Goal: Information Seeking & Learning: Learn about a topic

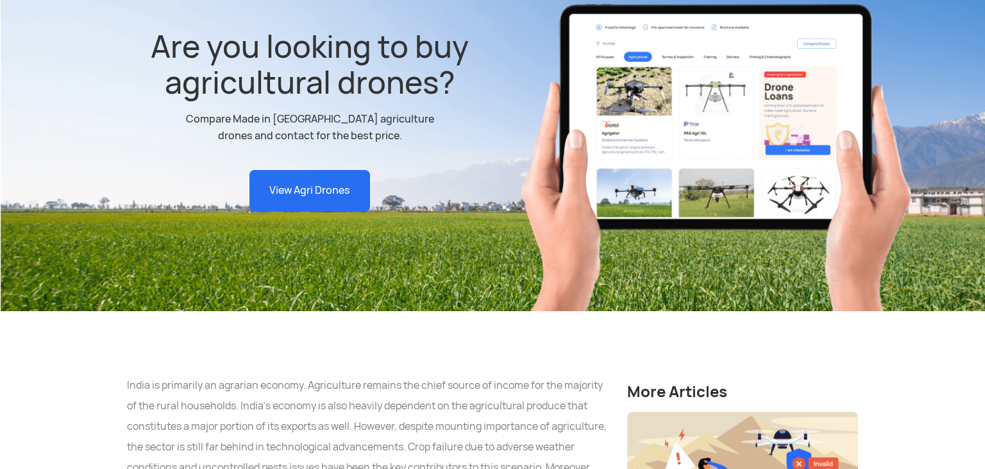
scroll to position [406, 0]
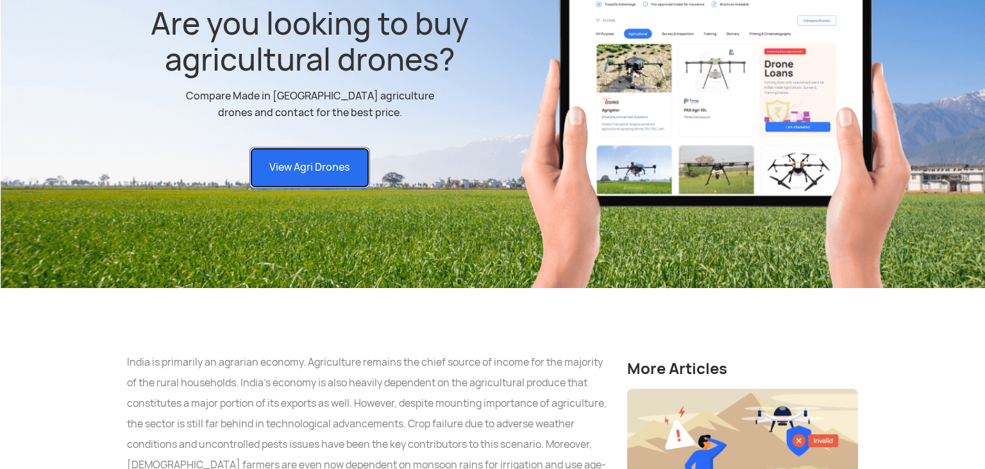
click at [314, 147] on link "View Agri Drones" at bounding box center [309, 168] width 121 height 42
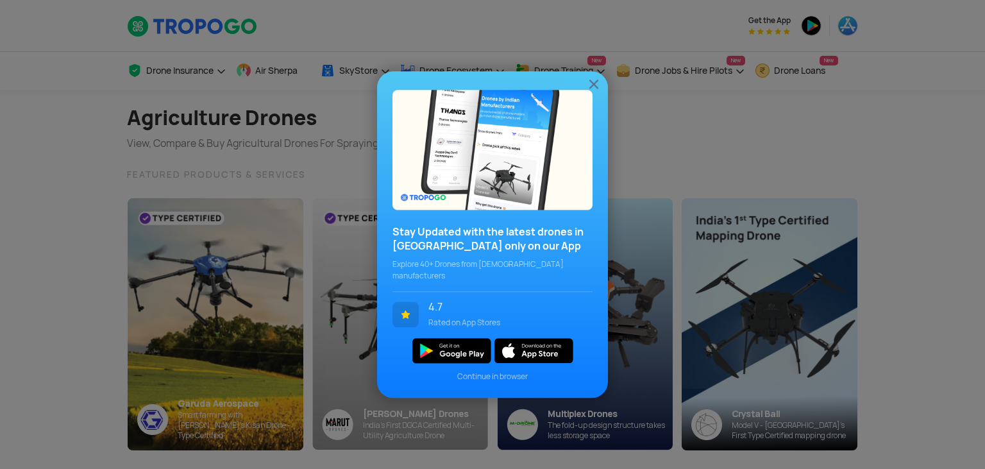
click at [593, 92] on img at bounding box center [593, 83] width 15 height 15
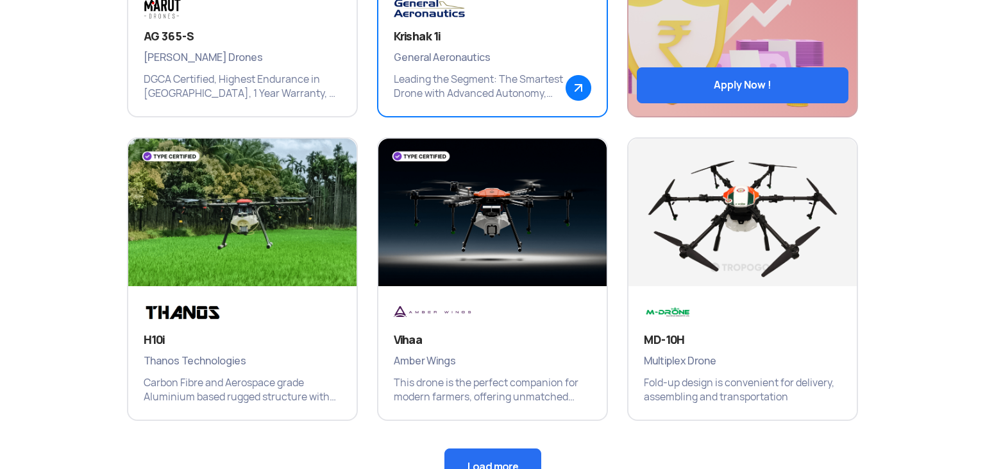
scroll to position [813, 0]
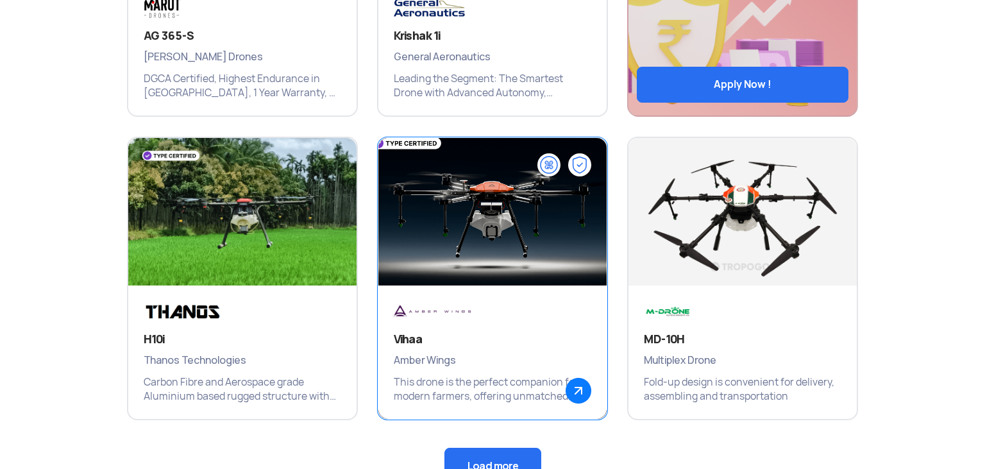
click at [551, 220] on img at bounding box center [492, 218] width 274 height 192
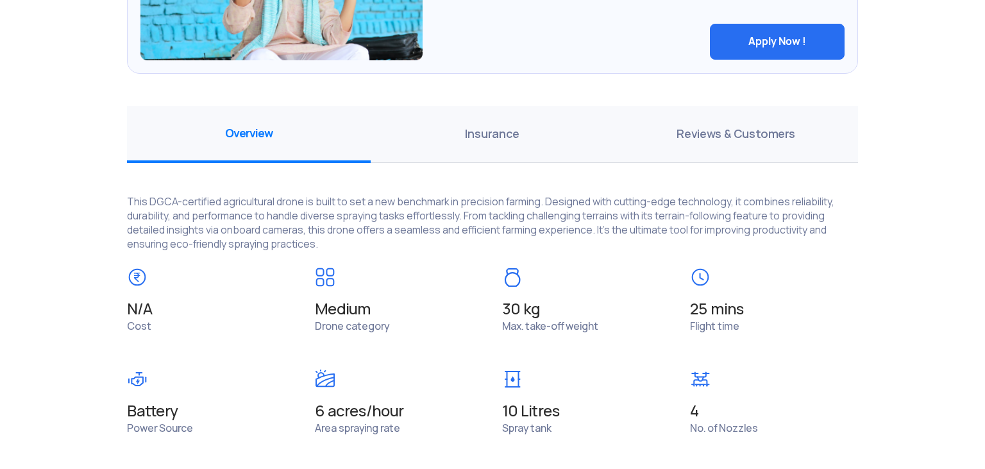
scroll to position [880, 0]
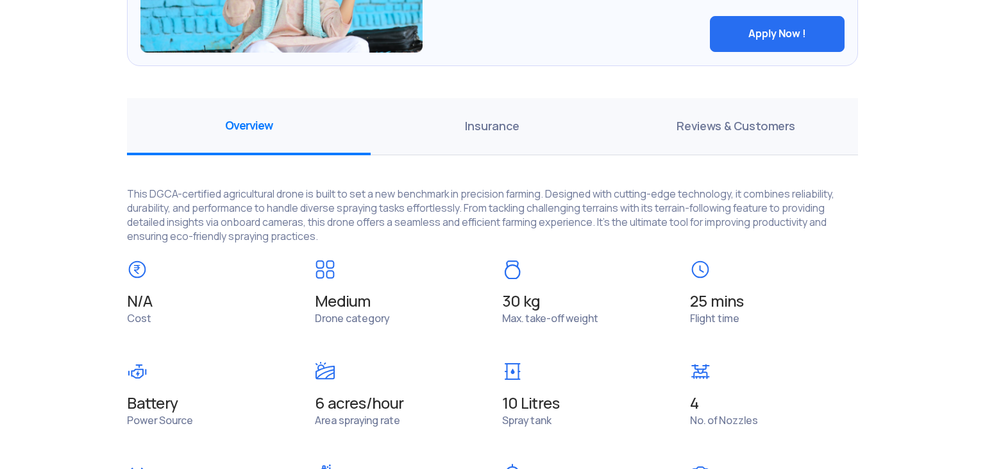
click at [737, 121] on span "Reviews & Customers" at bounding box center [736, 126] width 244 height 57
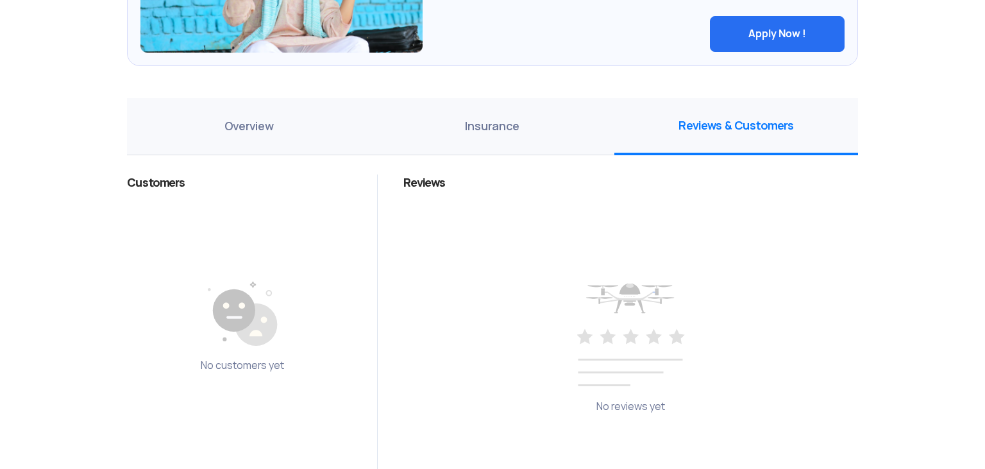
click at [492, 118] on span "Insurance" at bounding box center [493, 126] width 244 height 57
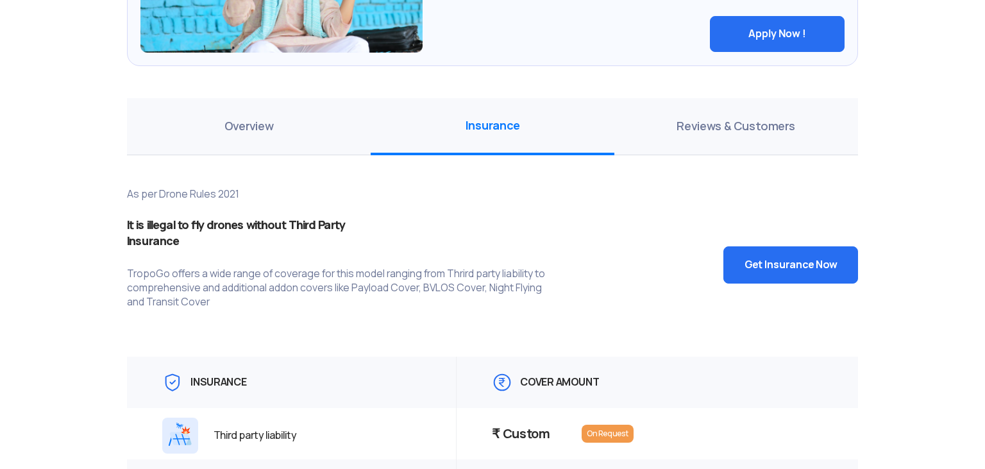
click at [228, 135] on span "Overview" at bounding box center [249, 126] width 244 height 57
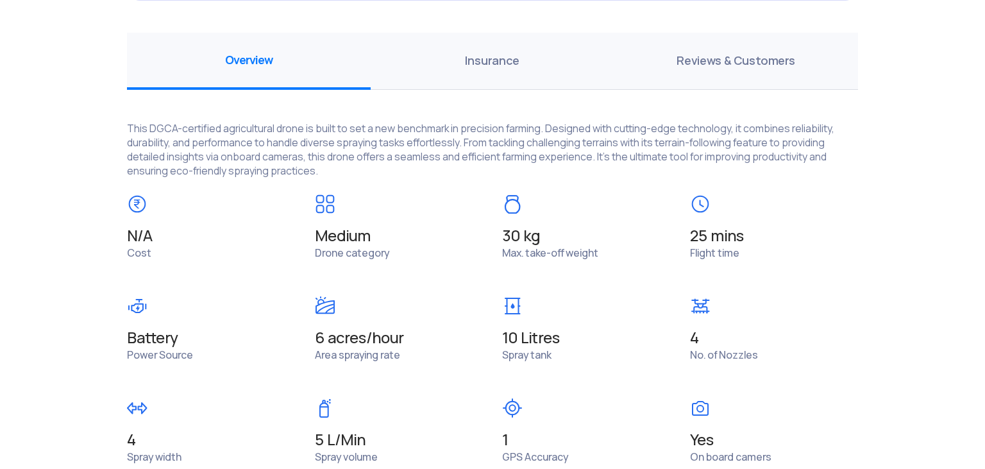
scroll to position [1016, 0]
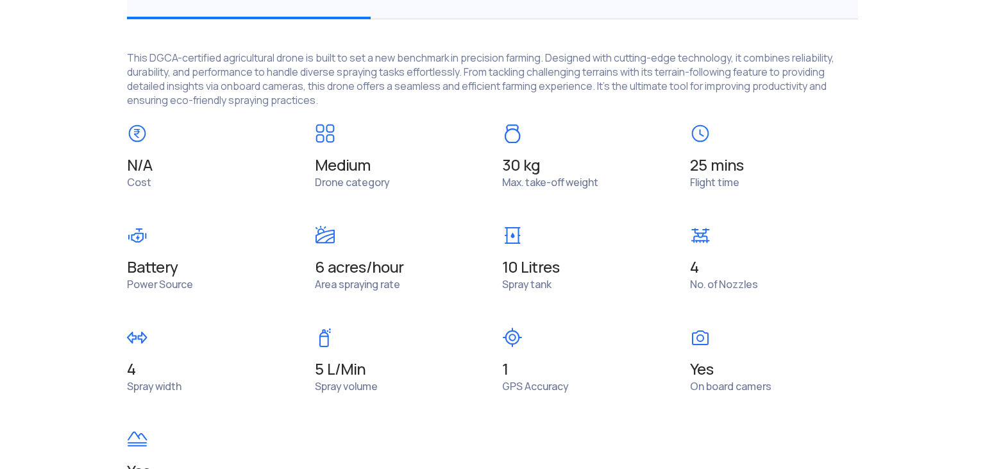
click at [339, 269] on span "6 acres/hour" at bounding box center [399, 267] width 169 height 18
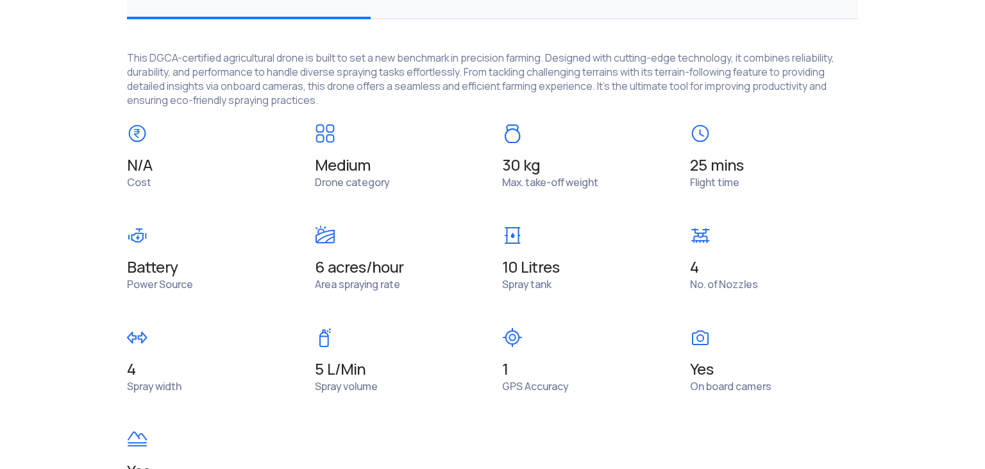
click at [339, 269] on span "6 acres/hour" at bounding box center [399, 267] width 169 height 18
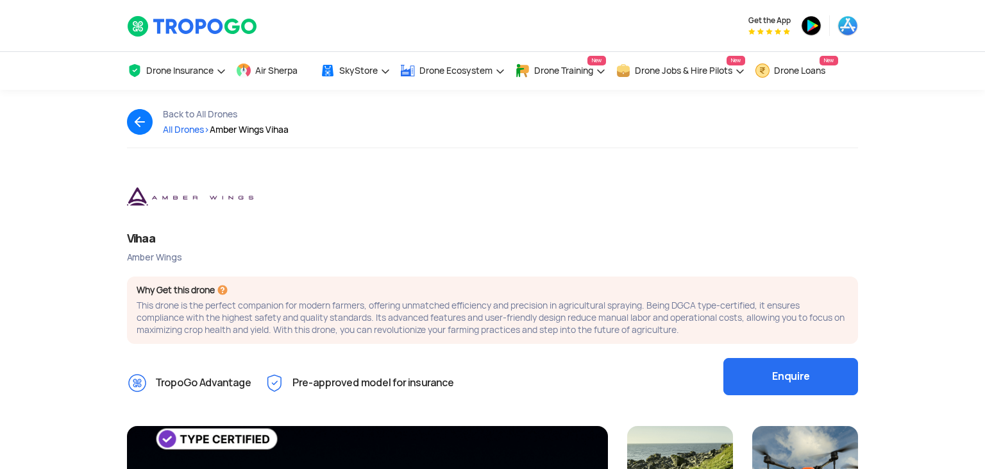
scroll to position [271, 0]
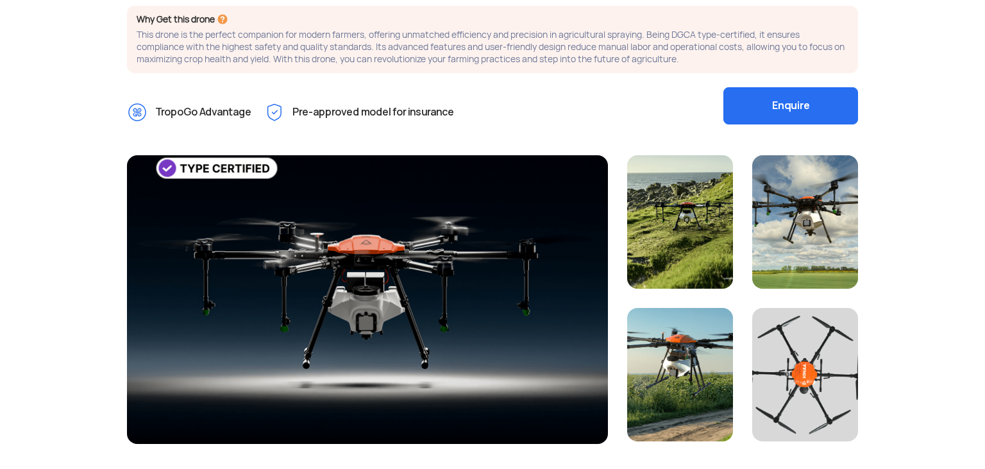
click at [400, 242] on div at bounding box center [367, 299] width 481 height 289
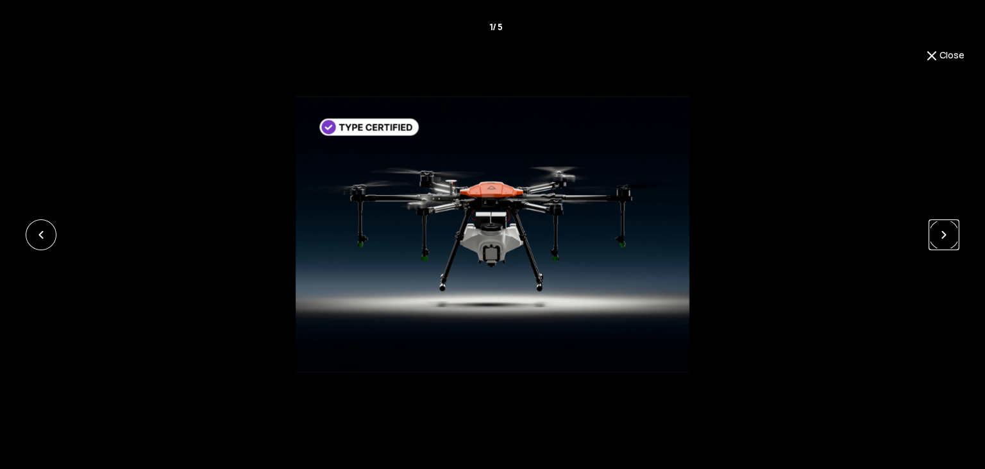
click at [946, 235] on link at bounding box center [944, 234] width 31 height 31
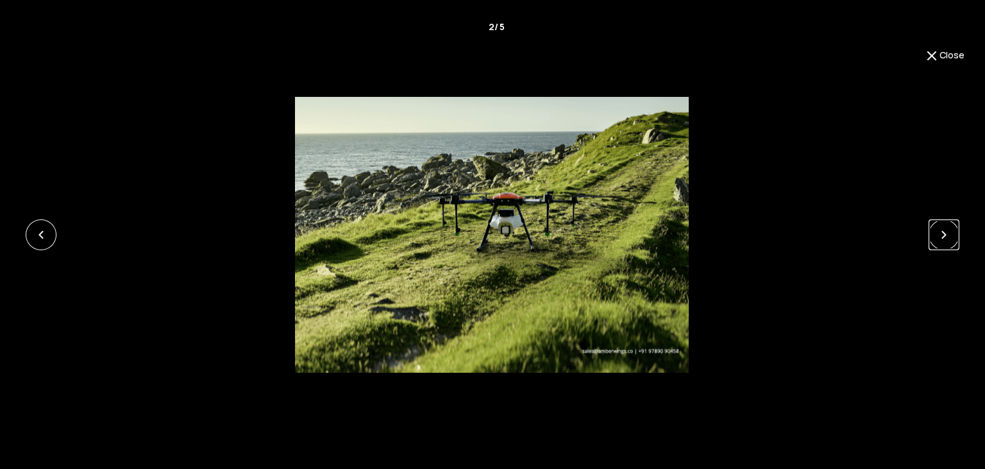
click at [946, 235] on link at bounding box center [944, 234] width 31 height 31
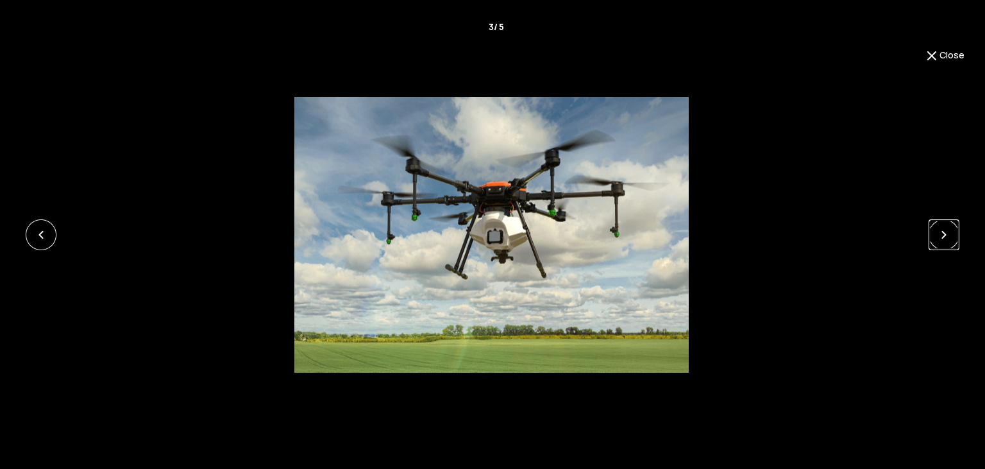
click at [946, 235] on link at bounding box center [944, 234] width 31 height 31
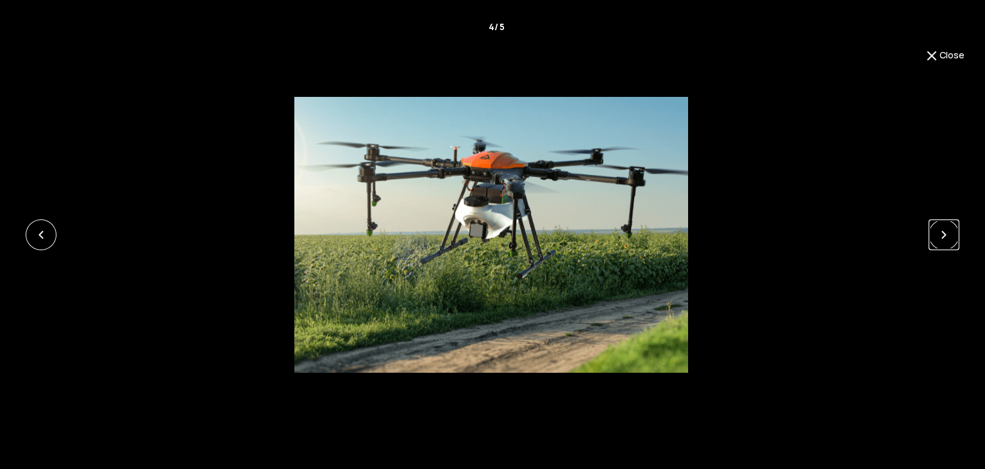
click at [946, 235] on link at bounding box center [944, 234] width 31 height 31
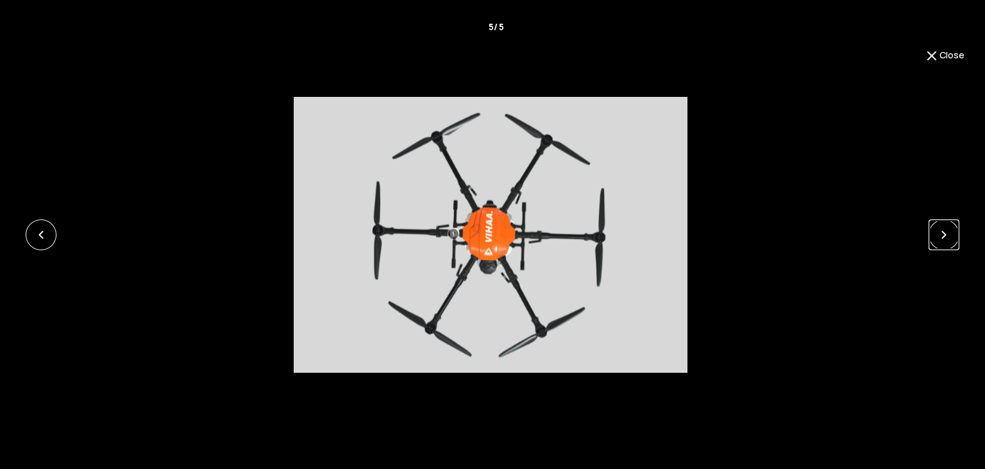
click at [946, 235] on link at bounding box center [944, 234] width 31 height 31
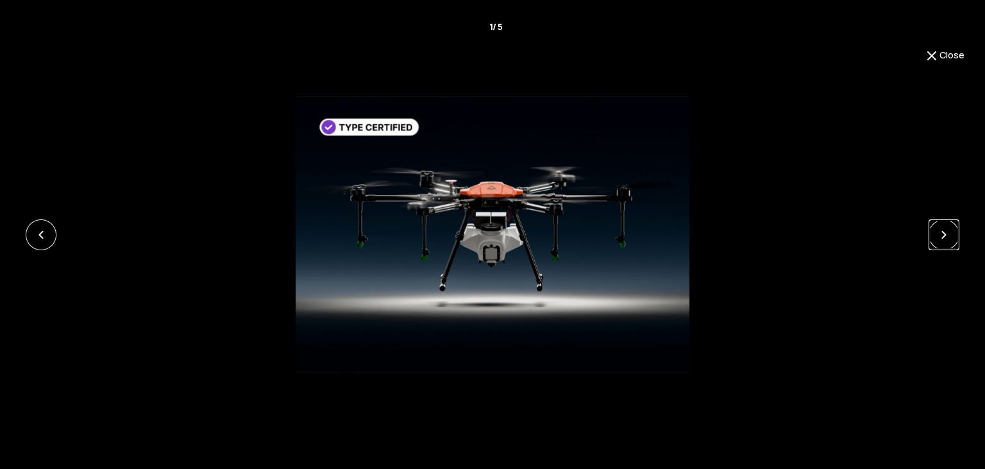
click at [946, 235] on link at bounding box center [944, 234] width 31 height 31
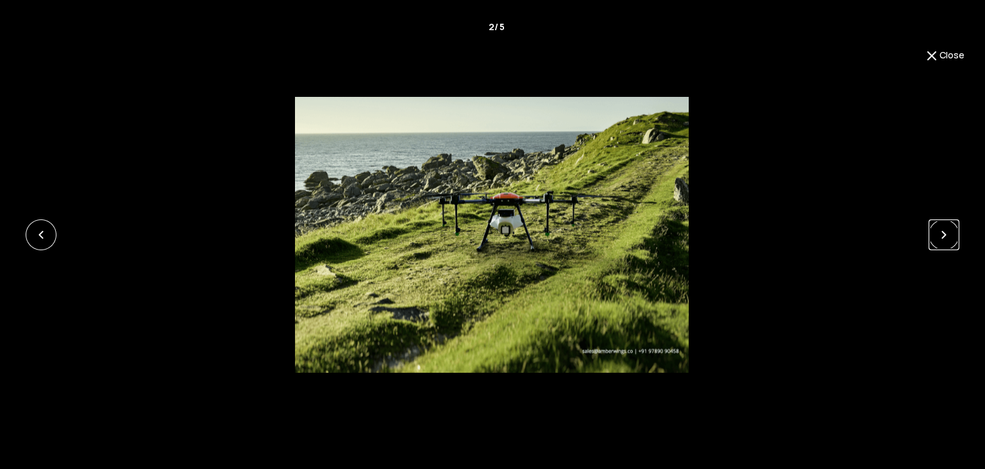
click at [946, 235] on link at bounding box center [944, 234] width 31 height 31
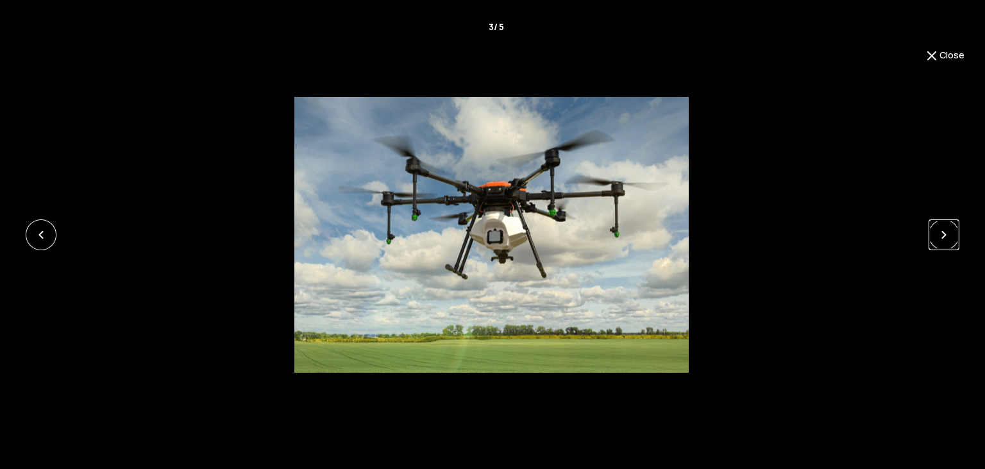
click at [946, 235] on link at bounding box center [944, 234] width 31 height 31
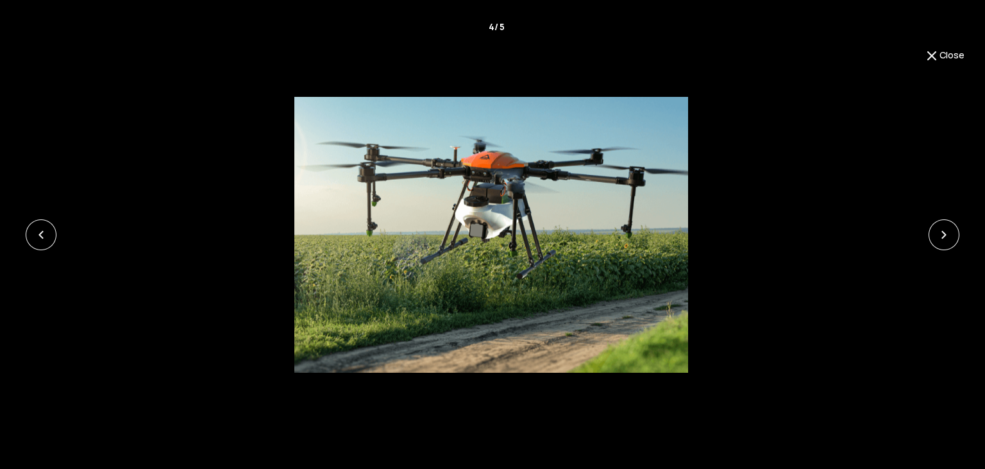
click at [946, 51] on button "Close" at bounding box center [944, 55] width 40 height 15
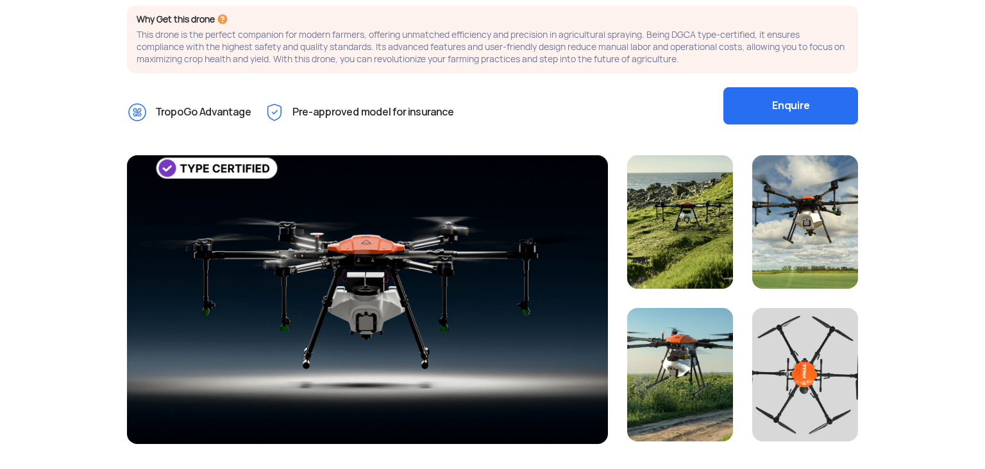
scroll to position [0, 0]
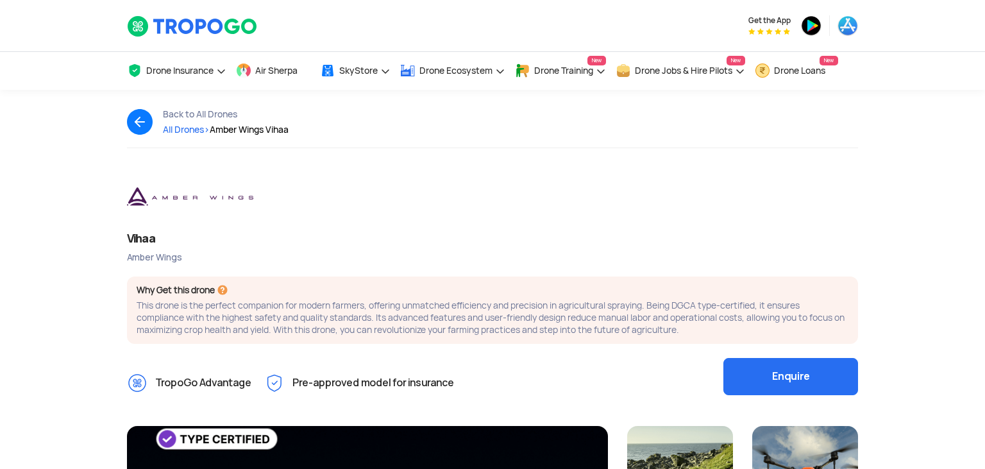
click at [151, 237] on div "Vihaa" at bounding box center [492, 238] width 731 height 16
